Goal: Obtain resource: Download file/media

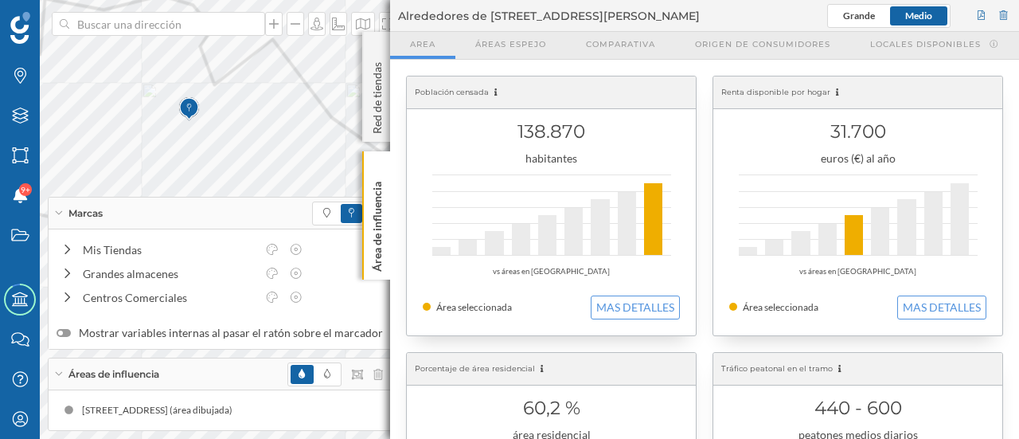
click at [207, 206] on div "Marcas" at bounding box center [220, 213] width 342 height 32
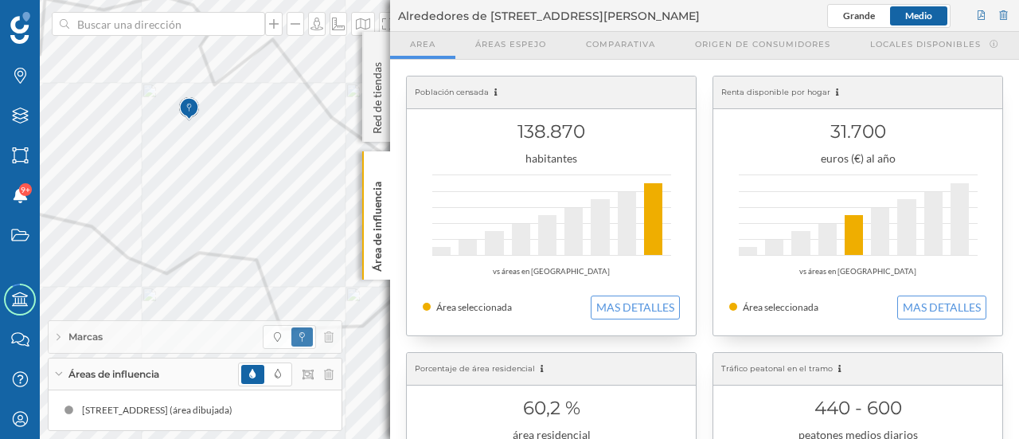
click at [166, 374] on div "Áreas de influencia" at bounding box center [195, 374] width 293 height 32
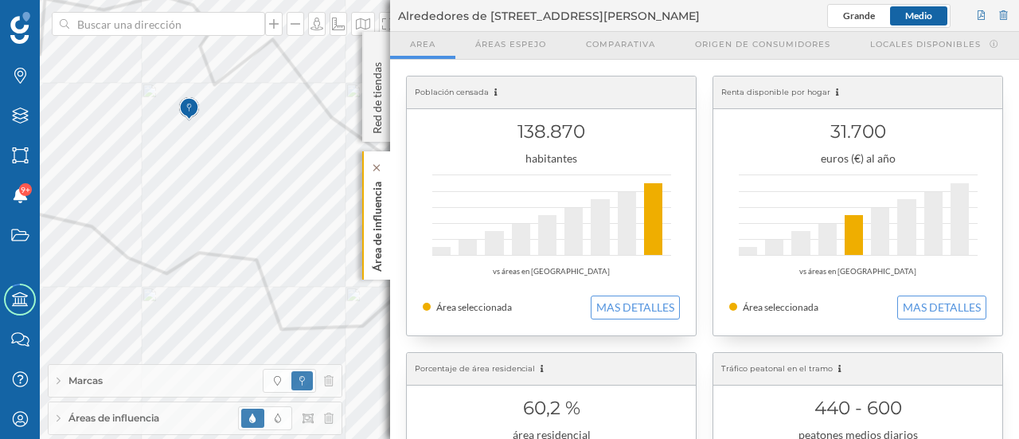
click at [377, 189] on p "Área de influencia" at bounding box center [377, 223] width 16 height 96
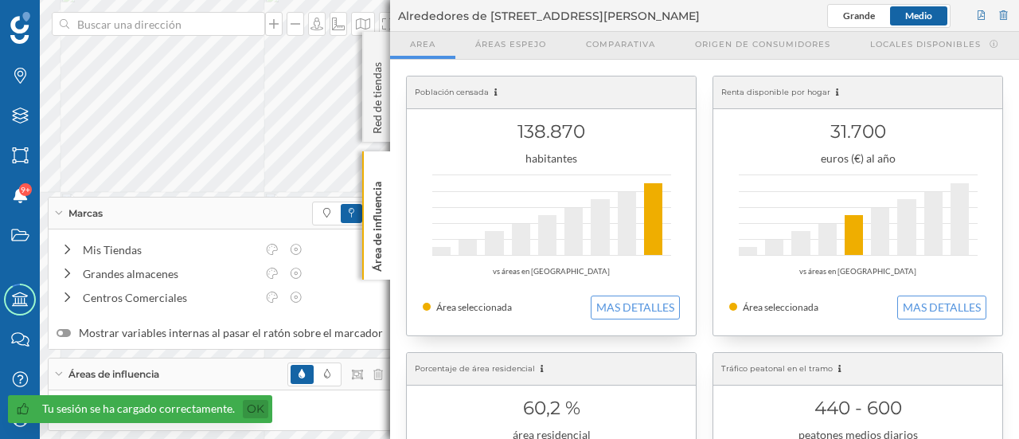
click at [261, 410] on link "Ok" at bounding box center [255, 409] width 25 height 18
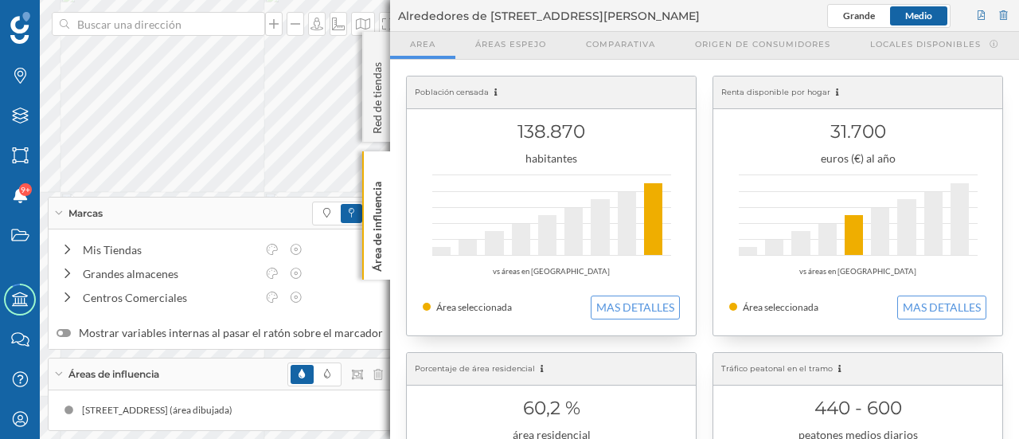
click at [201, 217] on div "Marcas" at bounding box center [220, 213] width 342 height 32
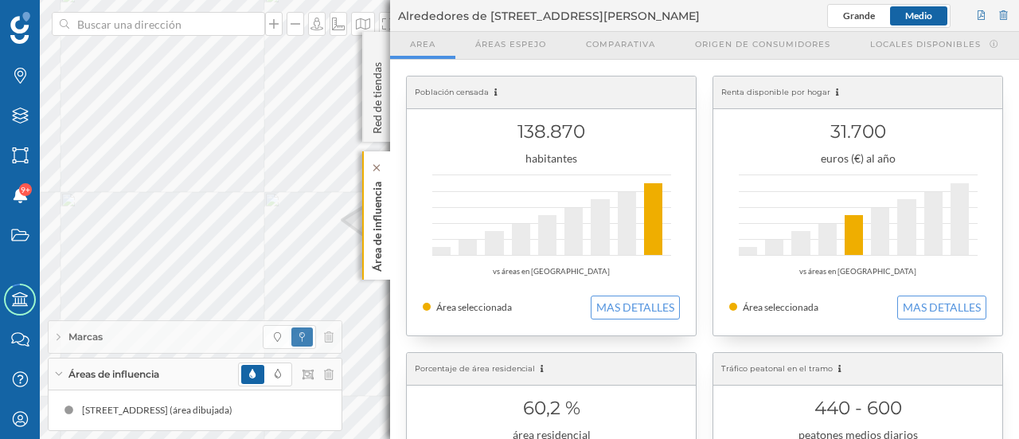
click at [382, 210] on p "Área de influencia" at bounding box center [377, 223] width 16 height 96
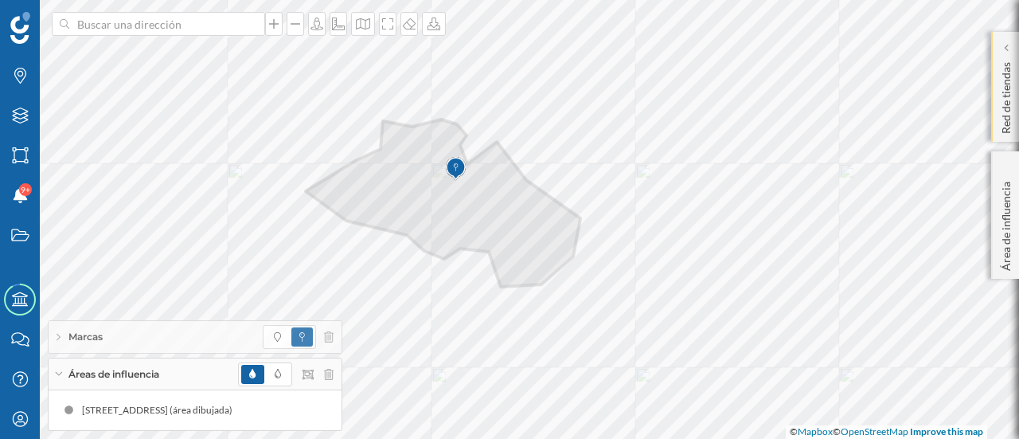
click at [1005, 88] on p "Red de tiendas" at bounding box center [1006, 95] width 16 height 78
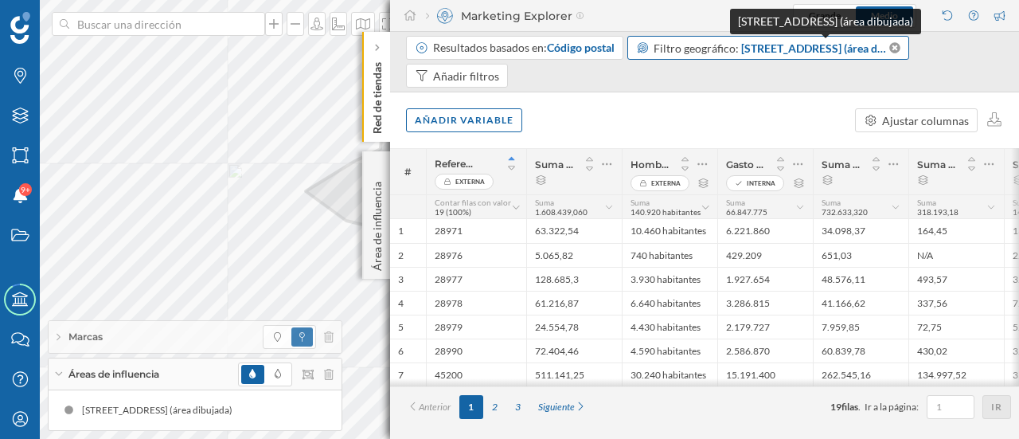
click at [799, 41] on span "[STREET_ADDRESS] (área dibujada)" at bounding box center [814, 48] width 146 height 17
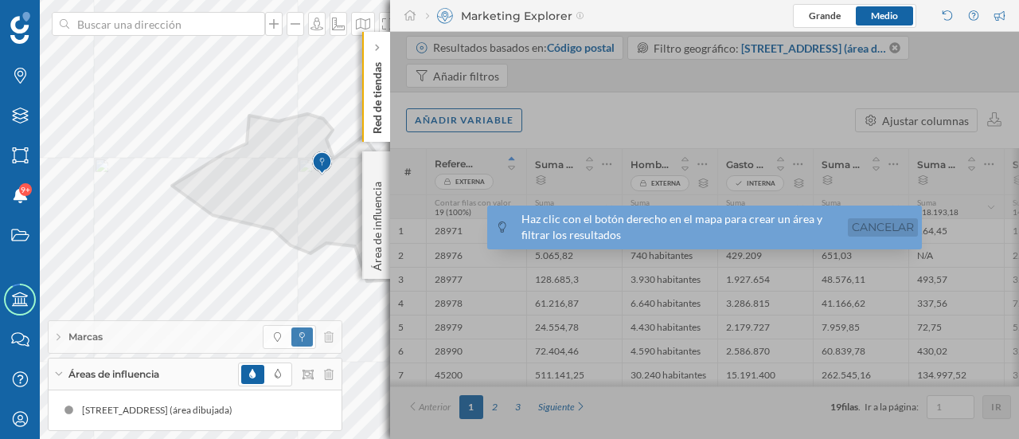
click at [893, 228] on link "Cancelar" at bounding box center [883, 227] width 70 height 18
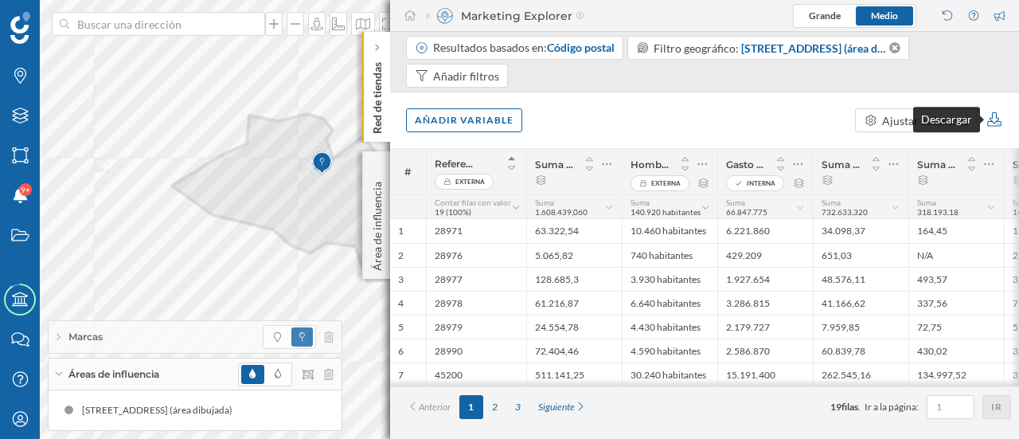
click at [999, 120] on icon at bounding box center [995, 119] width 18 height 14
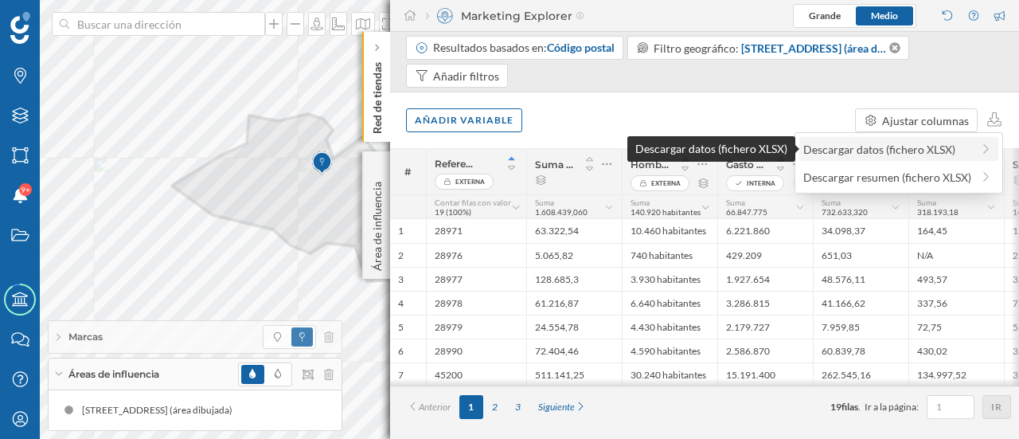
click at [902, 147] on div "Descargar datos (fichero XLSX)" at bounding box center [887, 149] width 168 height 17
